Goal: Check status

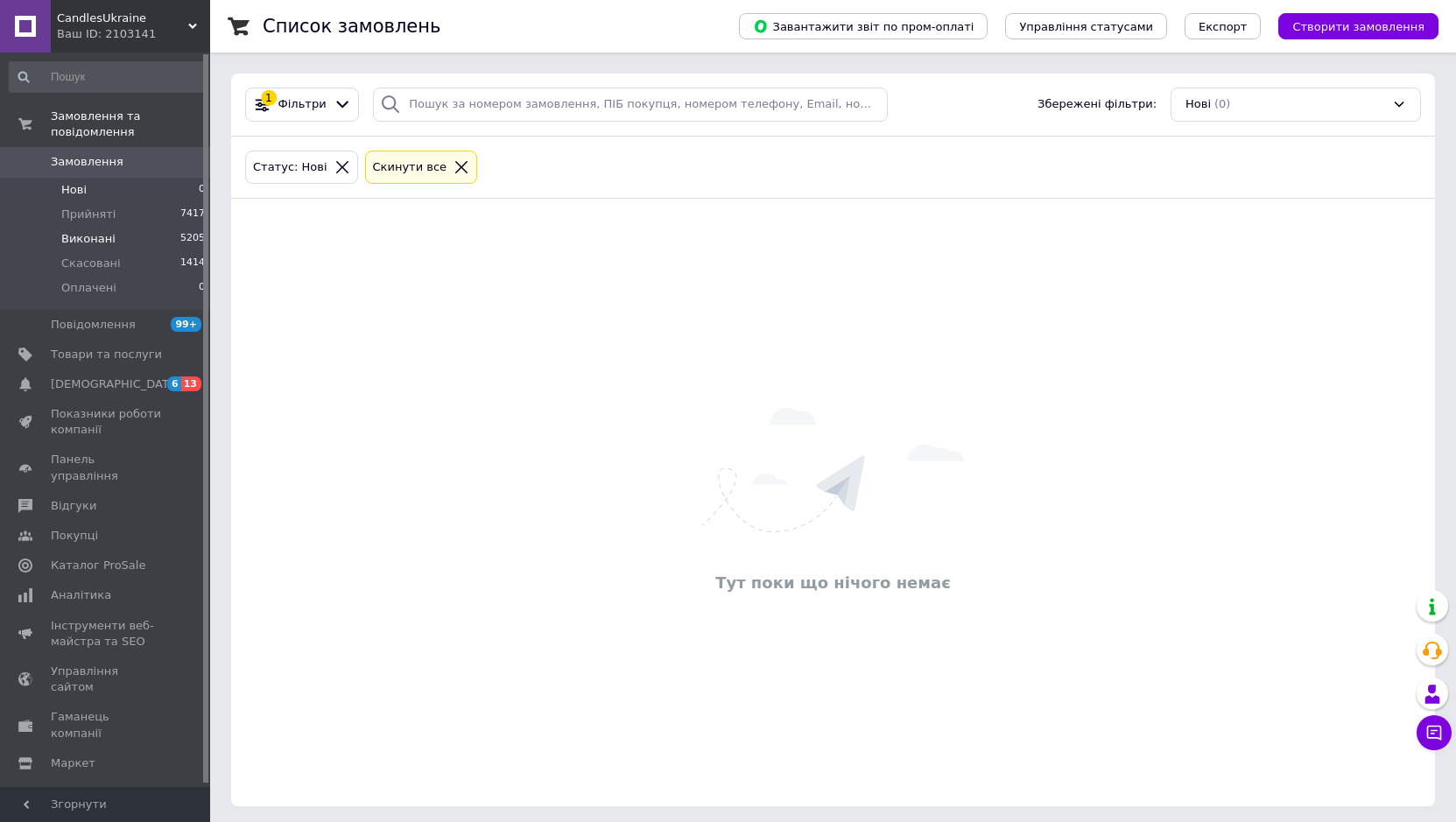
drag, startPoint x: 556, startPoint y: 272, endPoint x: 100, endPoint y: 211, distance: 460.1
click at [100, 227] on li "Виконані 5205" at bounding box center [108, 239] width 215 height 25
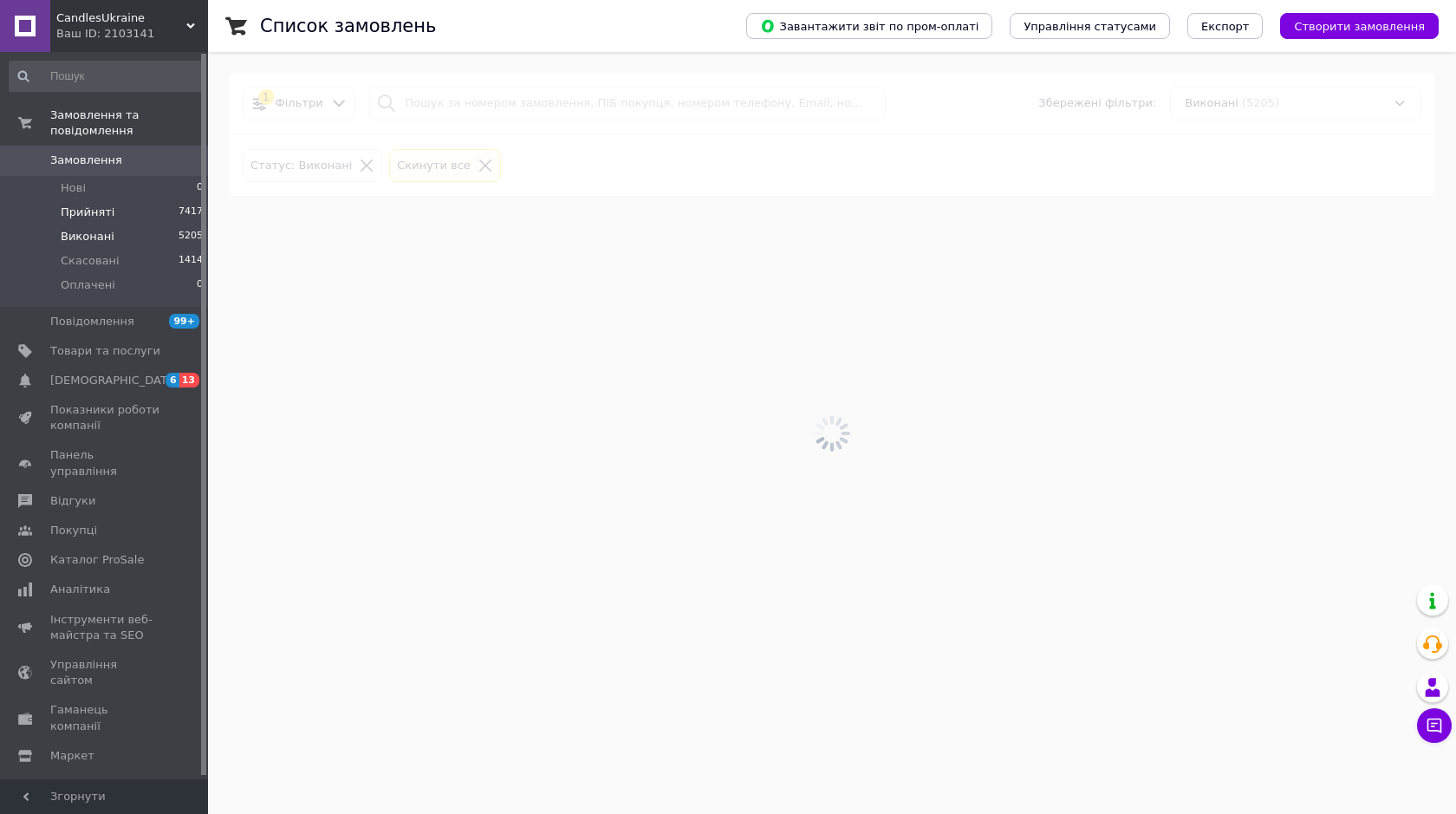
click at [130, 200] on li "Прийняті 7417" at bounding box center [107, 212] width 213 height 25
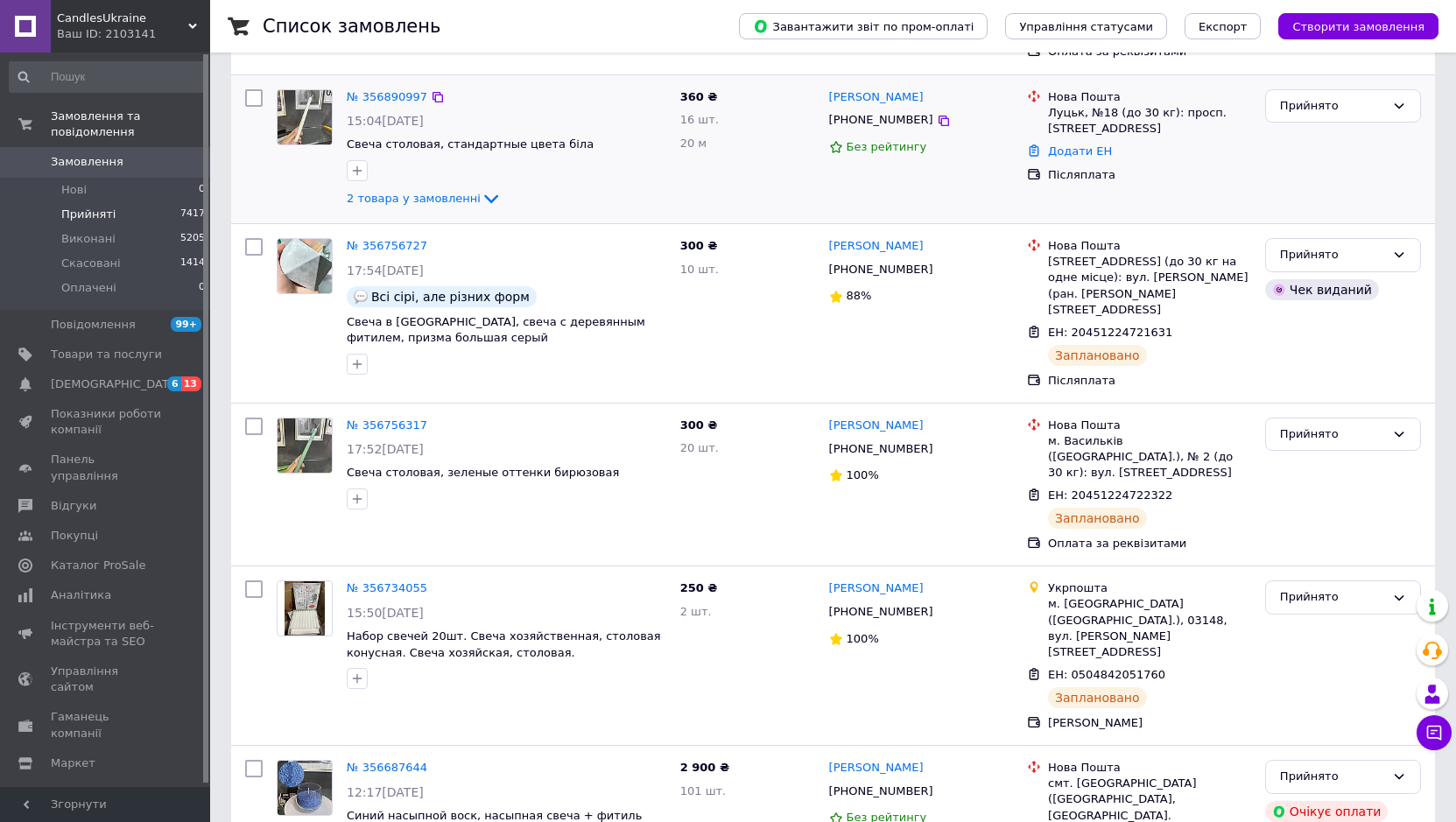
scroll to position [351, 0]
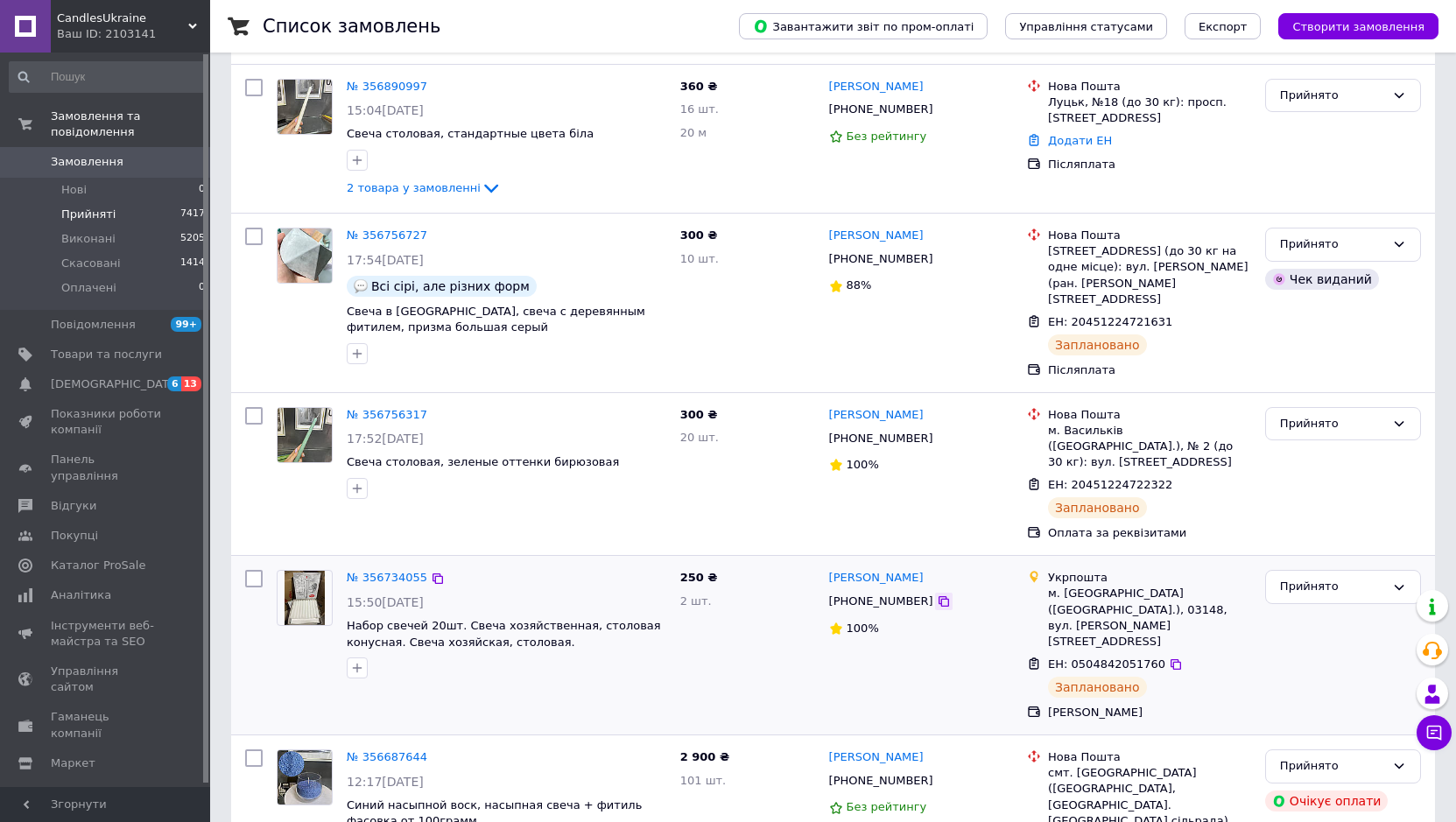
click at [937, 594] on icon at bounding box center [943, 601] width 14 height 14
click at [369, 571] on link "№ 356734055" at bounding box center [387, 577] width 81 height 13
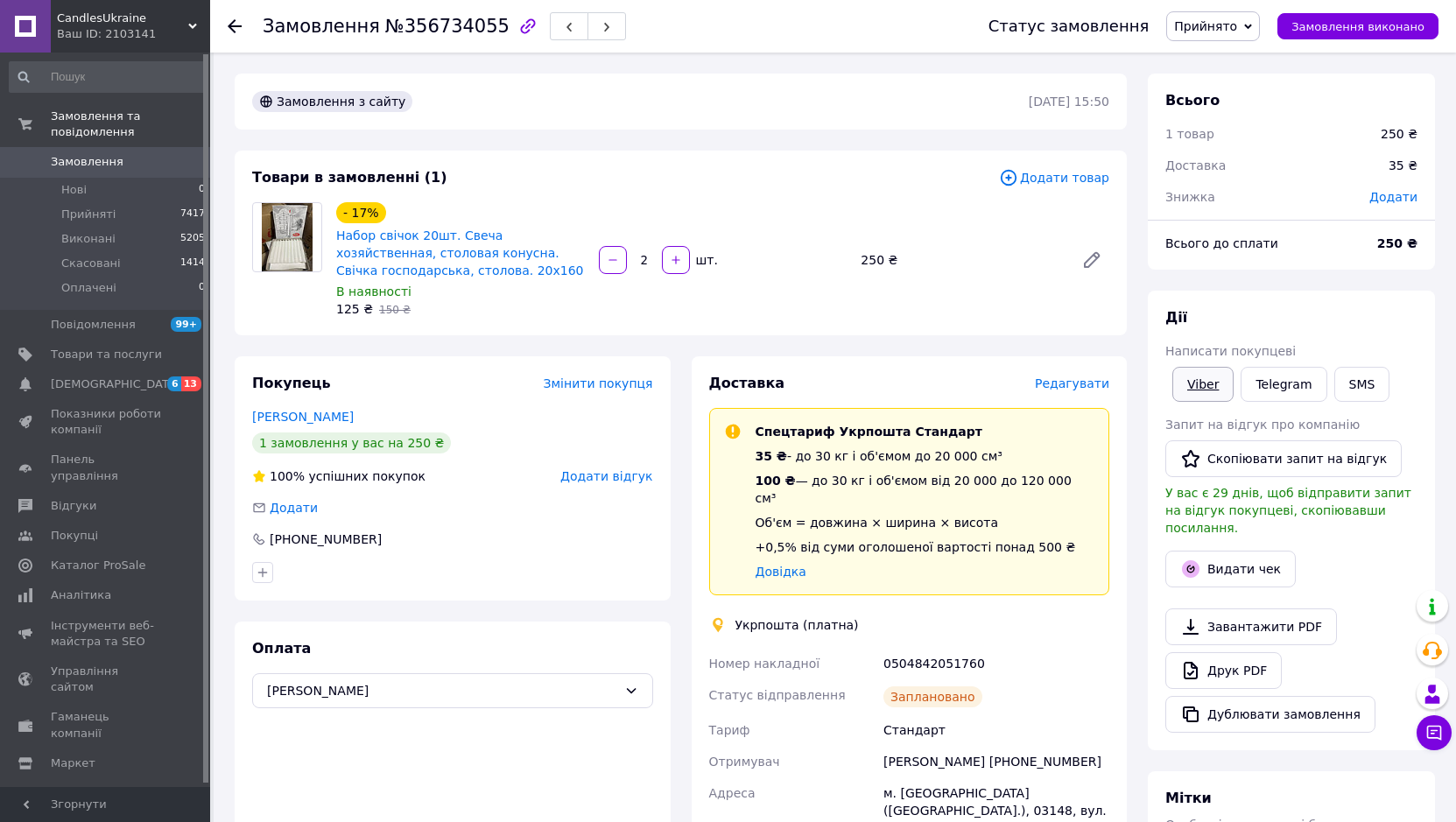
click at [1194, 372] on link "Viber" at bounding box center [1203, 384] width 61 height 35
drag, startPoint x: 879, startPoint y: 636, endPoint x: 1029, endPoint y: 650, distance: 150.7
click at [1002, 648] on div "Номер накладної 0504842051760 Статус відправлення Заплановано [PERSON_NAME] Отр…" at bounding box center [910, 792] width 408 height 291
